Goal: Task Accomplishment & Management: Manage account settings

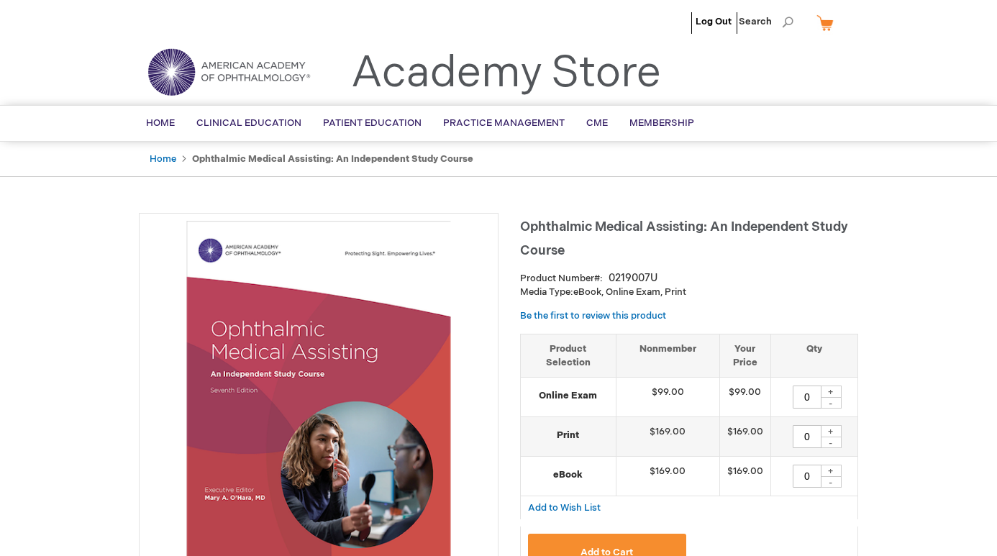
type input "0"
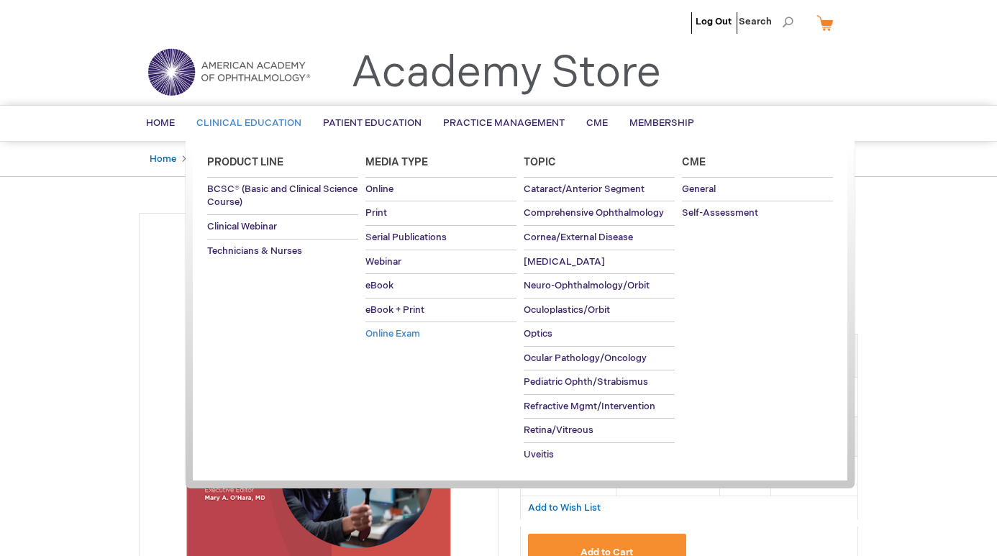
click at [379, 329] on span "Online Exam" at bounding box center [392, 334] width 55 height 12
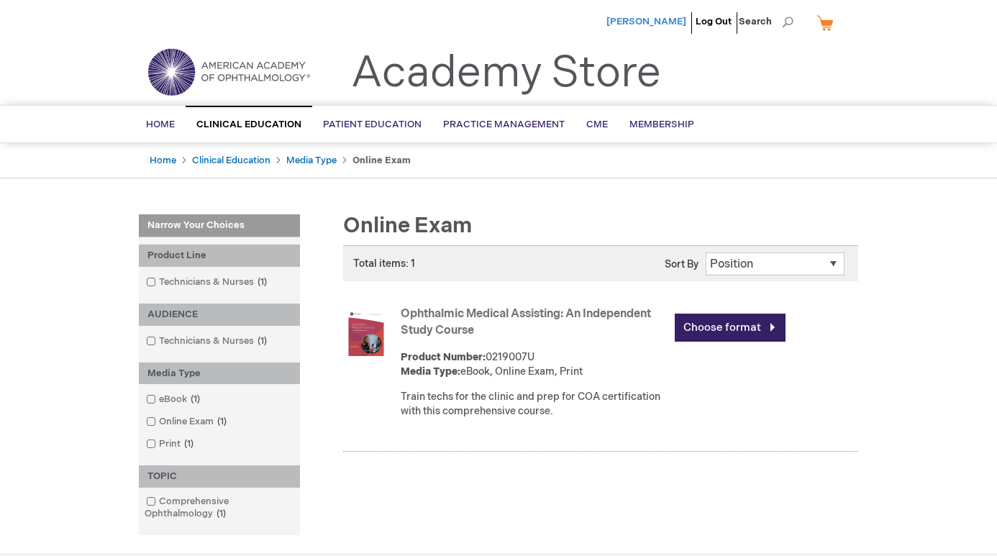
click at [642, 23] on span "[PERSON_NAME]" at bounding box center [646, 22] width 80 height 12
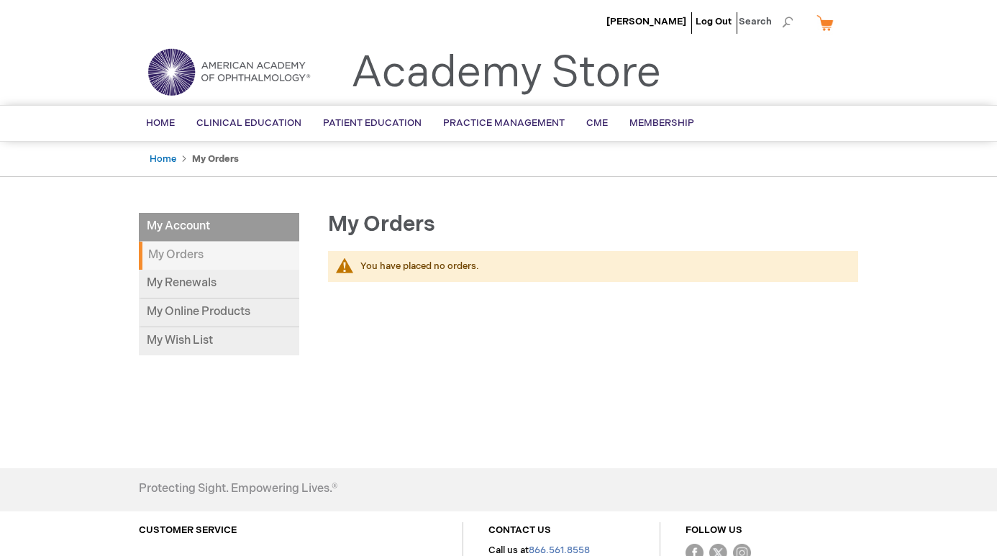
click at [243, 227] on li "My Account" at bounding box center [219, 227] width 160 height 29
click at [199, 313] on link "My Online Products" at bounding box center [219, 313] width 160 height 29
